Goal: Information Seeking & Learning: Learn about a topic

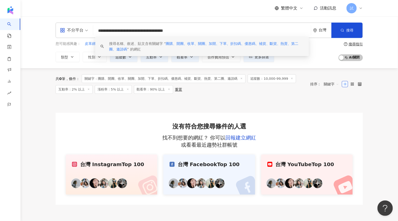
paste input "**********"
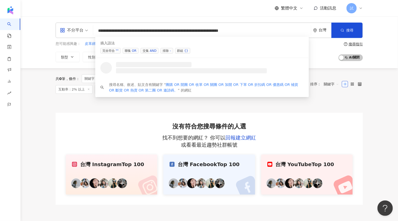
scroll to position [0, 13]
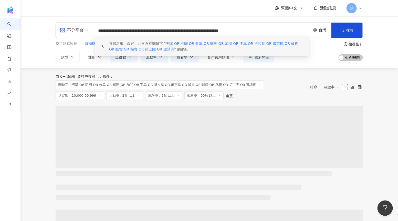
type input "**********"
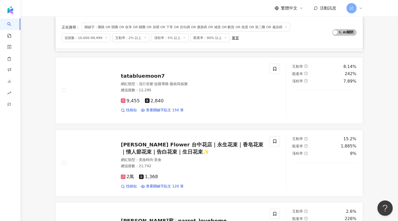
scroll to position [264, 0]
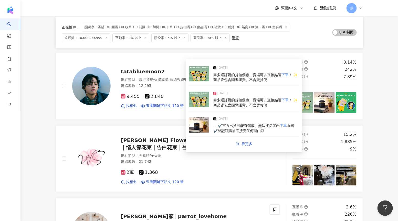
click at [198, 99] on img at bounding box center [199, 99] width 20 height 15
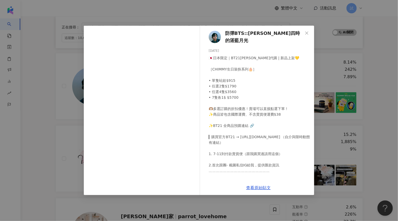
click at [73, 136] on div "防彈BTS::[PERSON_NAME]四時的湛藍月光 [DATE] 🇯🇵日本限定｜BT21[PERSON_NAME]代購 | 新品上架💛 ［CHIMMY生日…" at bounding box center [199, 110] width 398 height 221
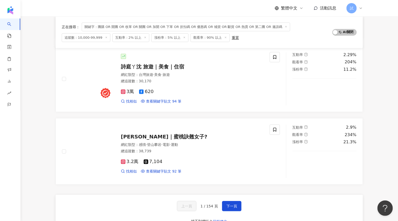
scroll to position [782, 0]
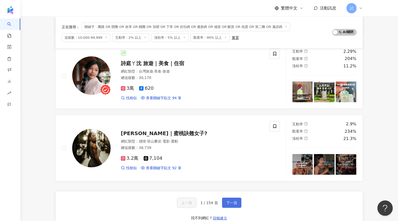
click at [232, 198] on button "下一頁" at bounding box center [231, 202] width 19 height 10
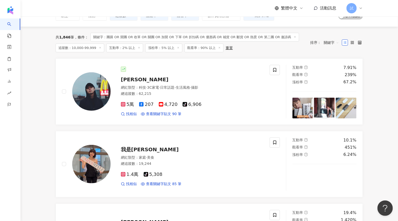
scroll to position [0, 0]
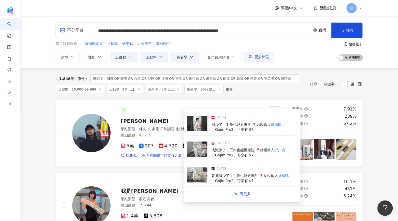
click at [195, 150] on img at bounding box center [197, 148] width 20 height 15
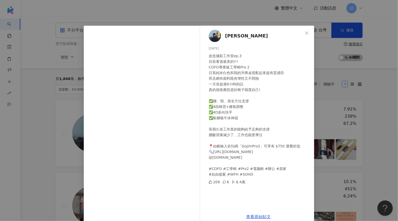
click at [375, 90] on div "gojim狗俊 [DATE] 改造攝影工作室ep.3 目前看過最美的!!! COFO專業級工學椅Pro 2 日系純米白色和我的升降桌搭配起來超有質感😍 而且網…" at bounding box center [199, 110] width 398 height 221
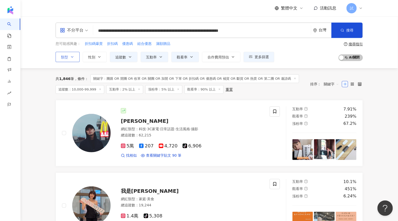
click at [64, 57] on span "類型" at bounding box center [64, 57] width 7 height 4
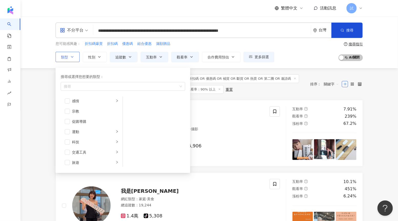
scroll to position [177, 0]
click at [68, 108] on span "button" at bounding box center [67, 109] width 5 height 5
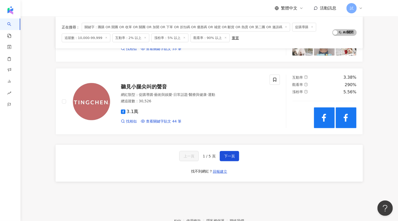
scroll to position [832, 0]
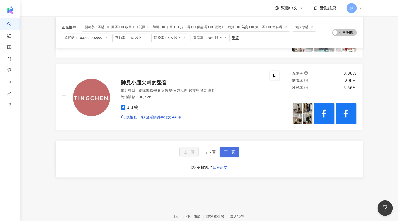
click at [223, 148] on button "下一頁" at bounding box center [229, 152] width 19 height 10
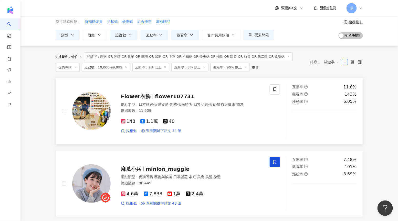
scroll to position [25, 0]
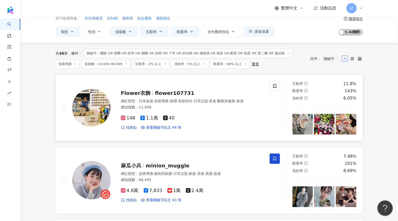
click at [301, 129] on img at bounding box center [302, 124] width 21 height 21
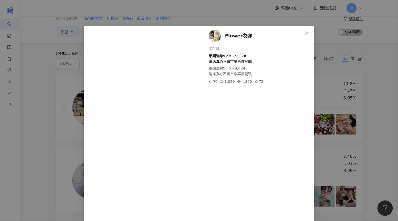
click at [371, 125] on div "Flower衣飾 [DATE] 泰國連線9／5～9／24 清邁真心不遍市集再度開戰 泰國連線9／5～9／24 [GEOGRAPHIC_DATA]不遍市集再度開…" at bounding box center [199, 110] width 398 height 221
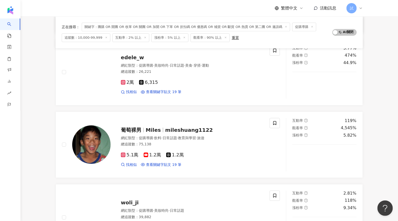
scroll to position [581, 0]
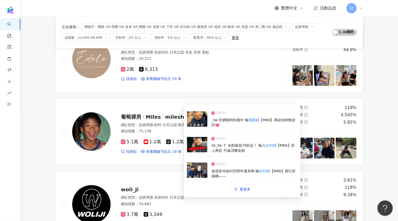
click at [192, 148] on img at bounding box center [197, 144] width 20 height 15
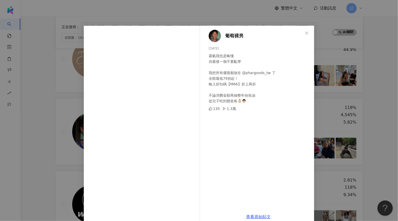
click at [367, 104] on div "葡萄裸男 [DATE] 霸氣我也是略懂 但最後一個不要亂學 我把所有優惠都放在 @phargoods_tw 了 全館最低79折起！ 輸入折扣碼【M66】折上再…" at bounding box center [199, 110] width 398 height 221
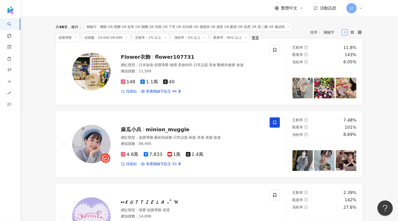
scroll to position [0, 0]
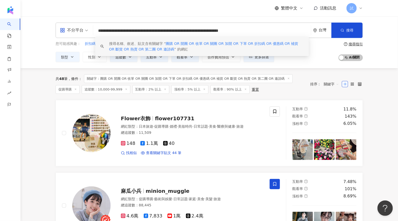
click at [291, 31] on input "**********" at bounding box center [201, 31] width 213 height 10
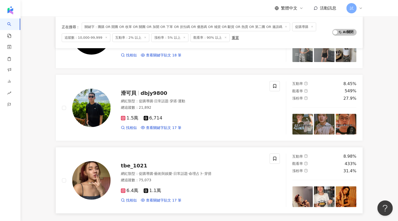
scroll to position [758, 0]
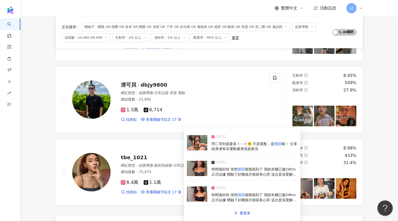
click at [197, 171] on img at bounding box center [197, 167] width 20 height 15
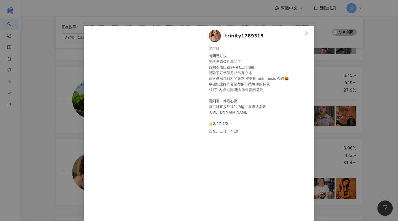
click at [374, 101] on div "trinity1789315 [DATE] 時間過好快 突然團購檔期就到了 我的衣櫃已被24hrs正式佔據 體驗了好幾個月相當有心得 這次是深度解析的版本 沒…" at bounding box center [199, 110] width 398 height 221
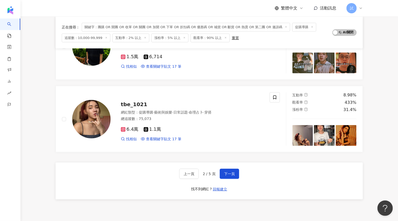
scroll to position [858, 0]
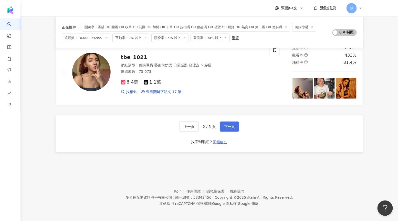
click at [228, 126] on span "下一頁" at bounding box center [229, 126] width 11 height 4
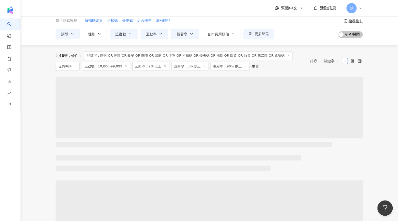
scroll to position [0, 0]
